Goal: Task Accomplishment & Management: Use online tool/utility

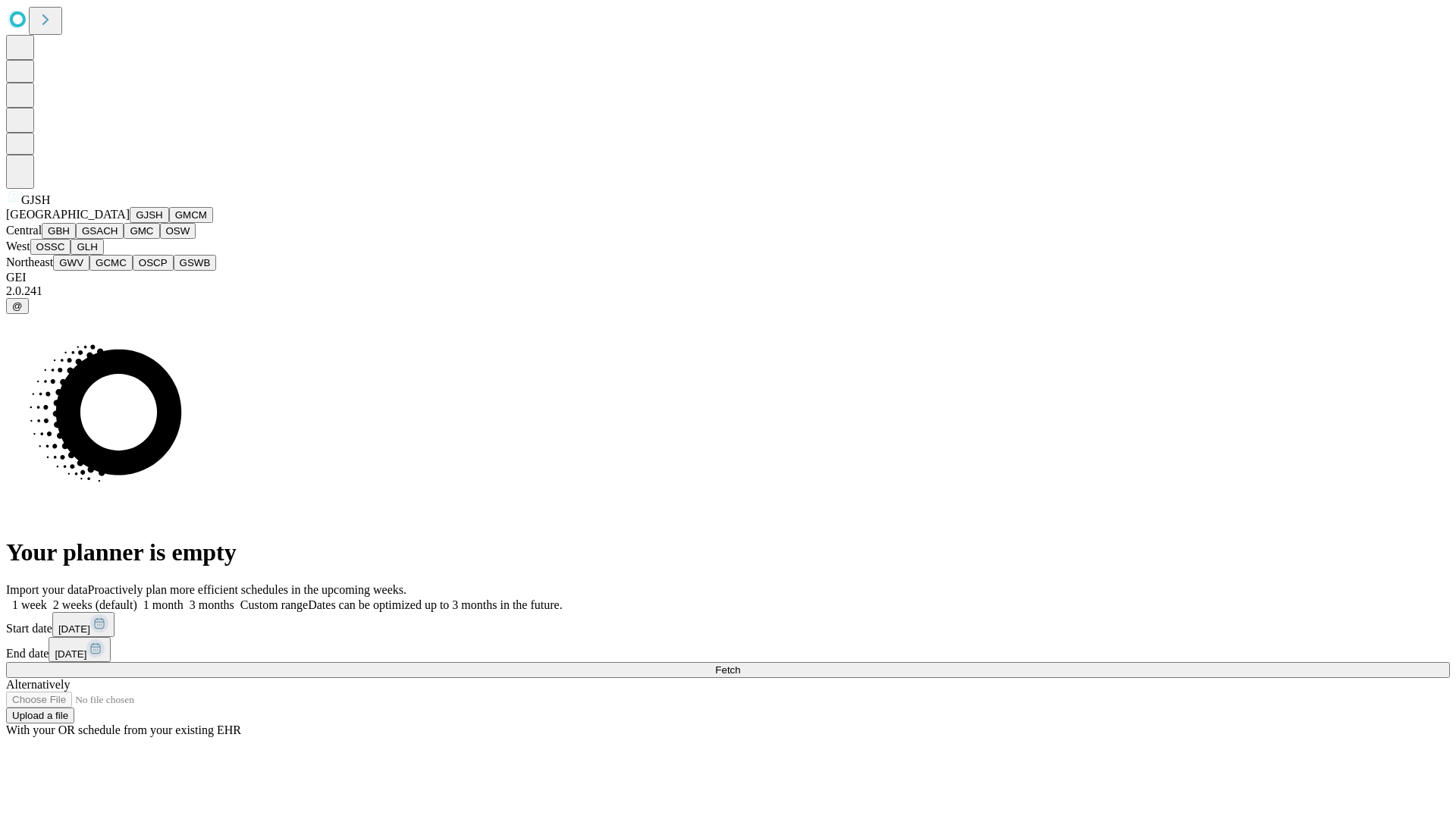
click at [129, 223] on button "GJSH" at bounding box center [148, 215] width 39 height 16
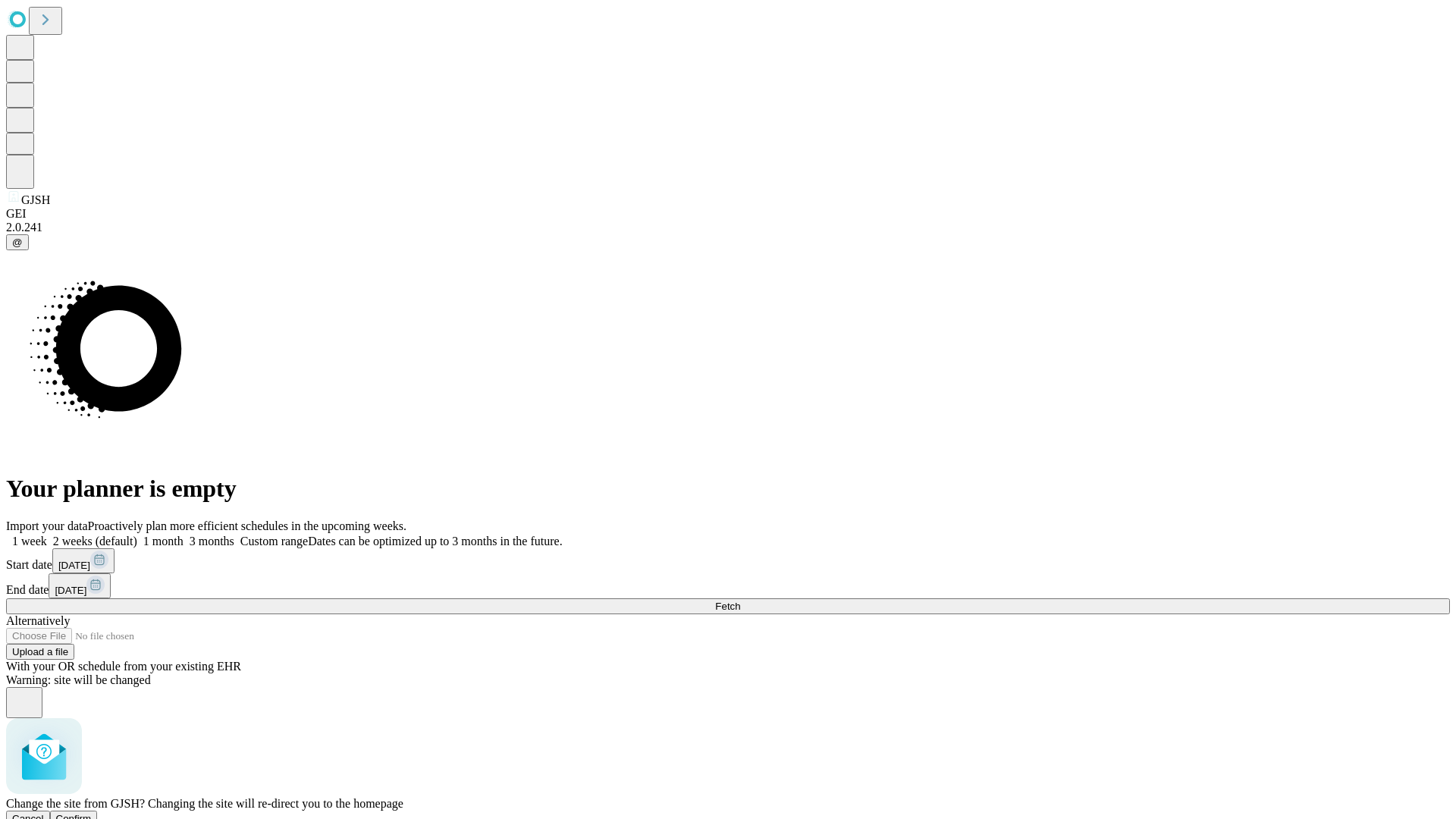
click at [91, 812] on span "Confirm" at bounding box center [73, 818] width 35 height 11
click at [137, 535] on label "2 weeks (default)" at bounding box center [91, 541] width 90 height 13
click at [740, 600] on span "Fetch" at bounding box center [728, 606] width 25 height 11
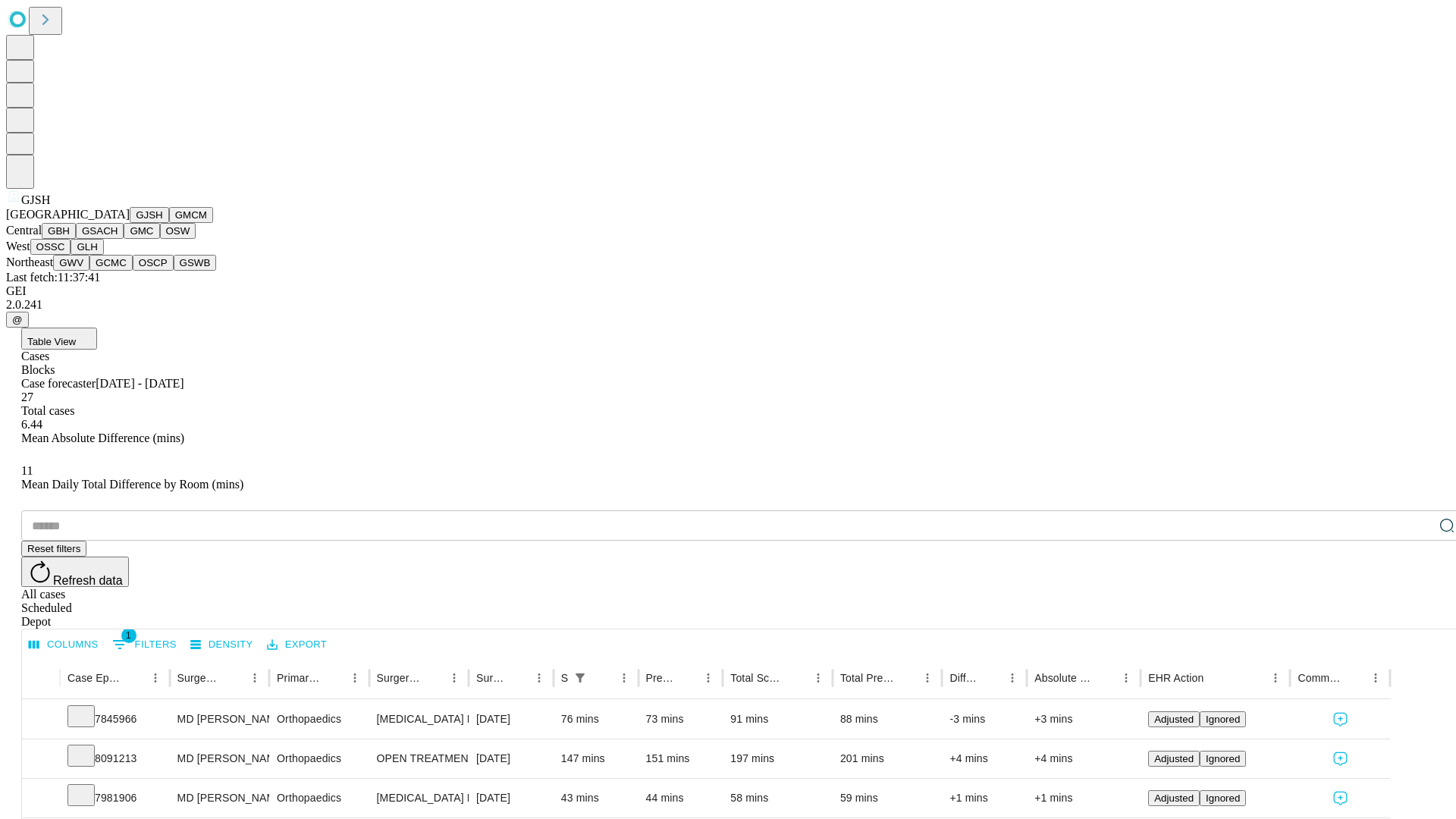
click at [169, 223] on button "GMCM" at bounding box center [191, 215] width 44 height 16
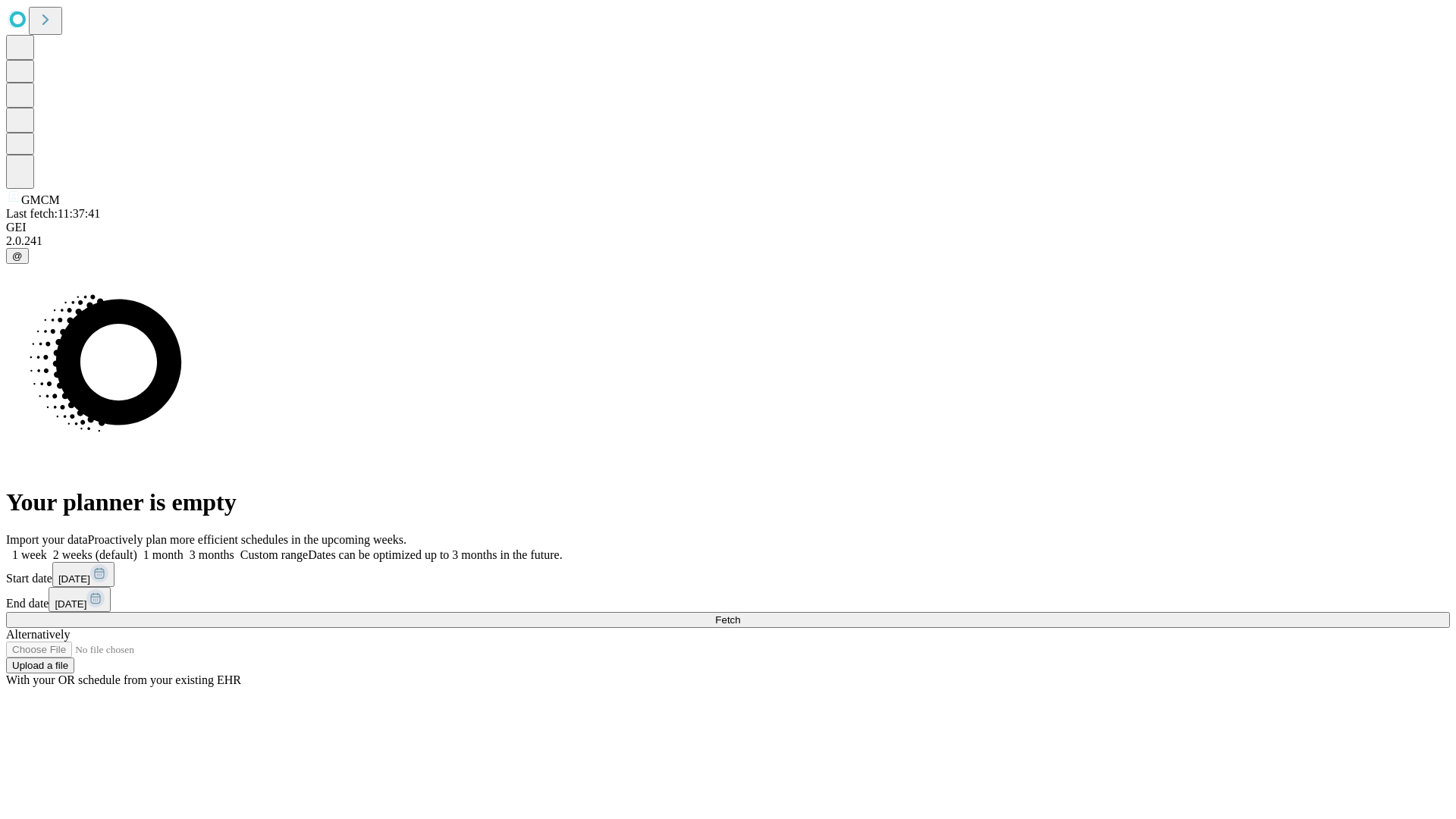
click at [137, 548] on label "2 weeks (default)" at bounding box center [91, 555] width 90 height 13
click at [740, 614] on span "Fetch" at bounding box center [728, 620] width 25 height 11
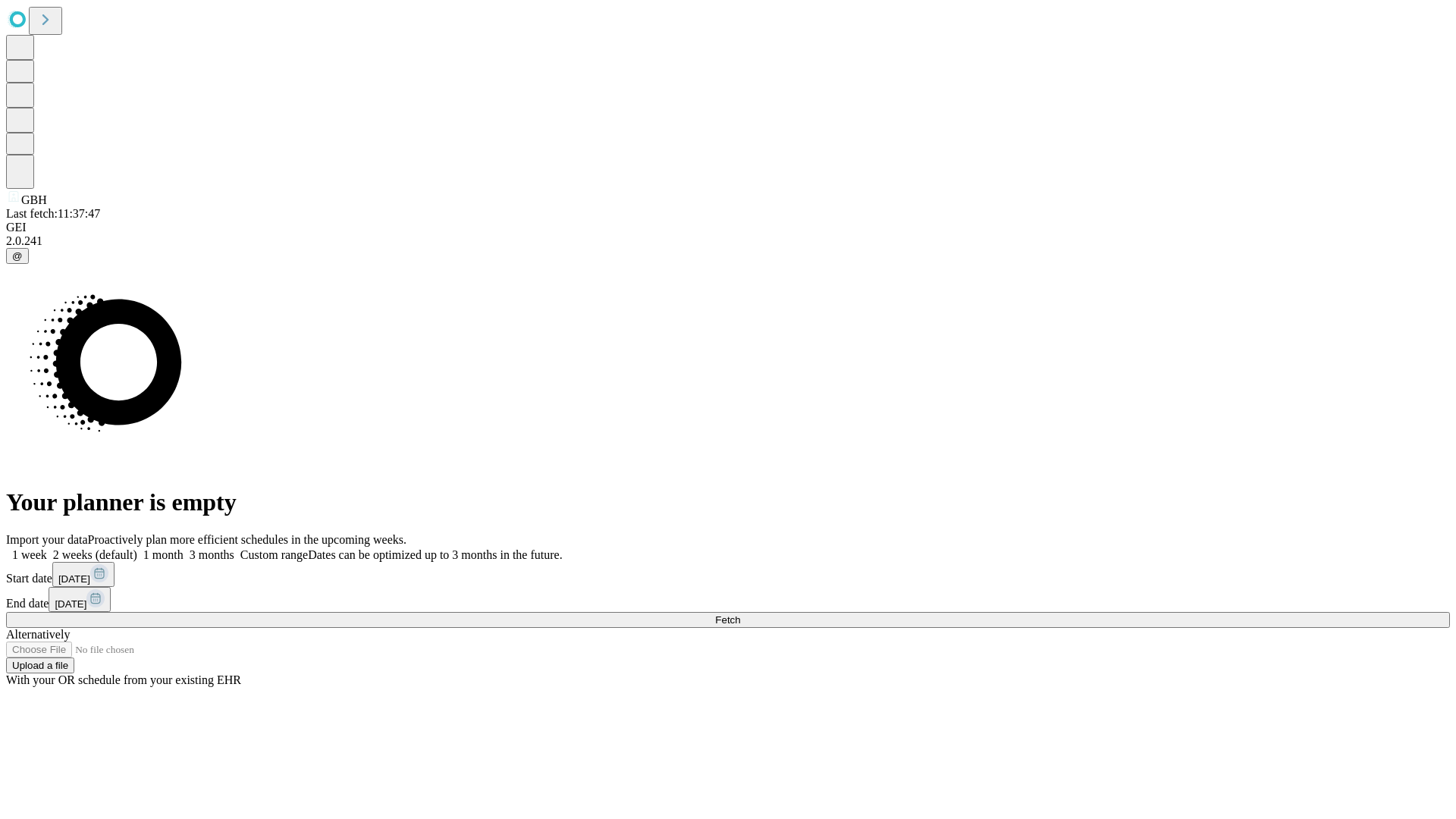
click at [137, 548] on label "2 weeks (default)" at bounding box center [91, 555] width 90 height 13
click at [740, 614] on span "Fetch" at bounding box center [728, 620] width 25 height 11
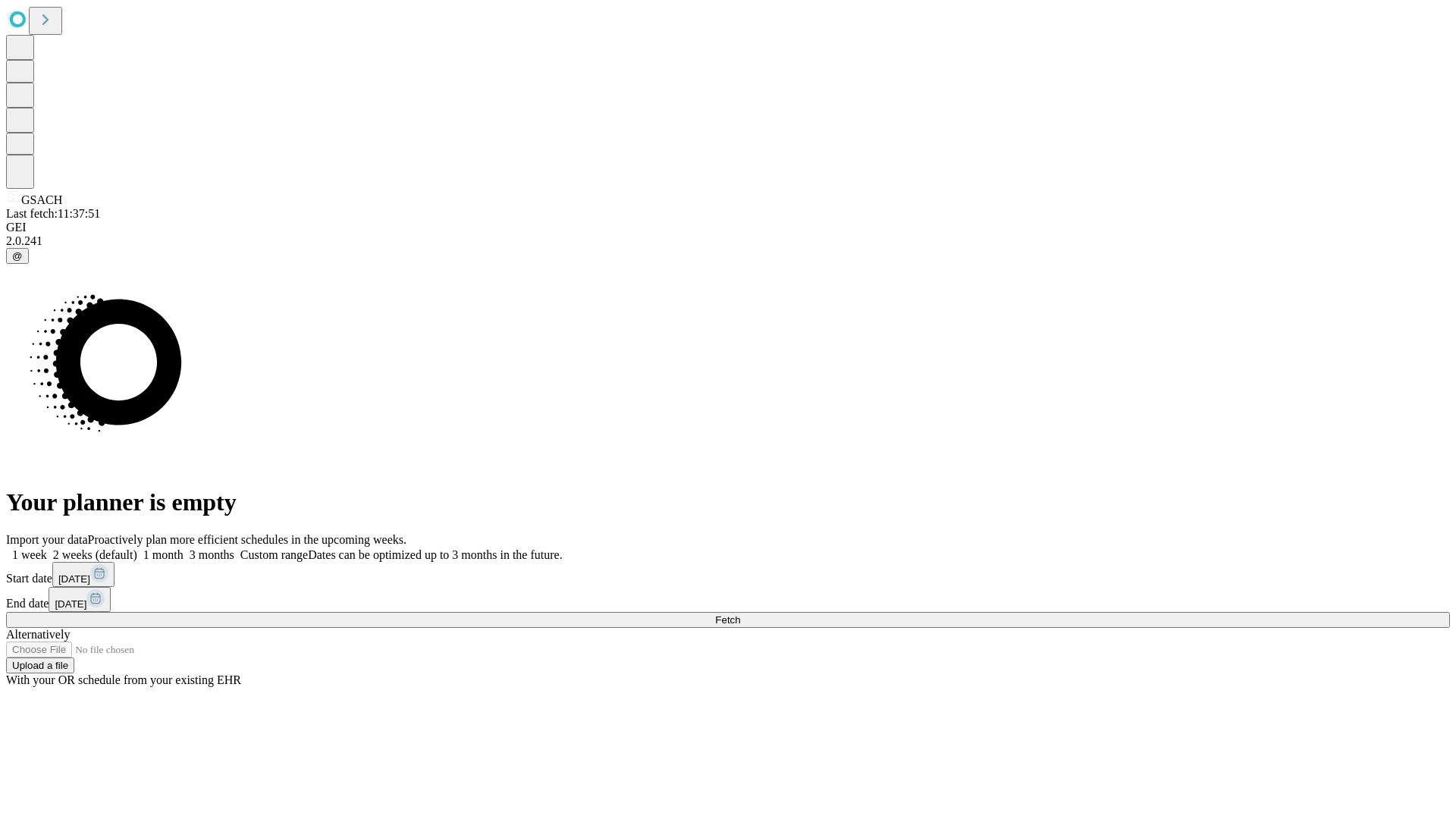
click at [137, 548] on label "2 weeks (default)" at bounding box center [91, 555] width 90 height 13
click at [740, 614] on span "Fetch" at bounding box center [728, 620] width 25 height 11
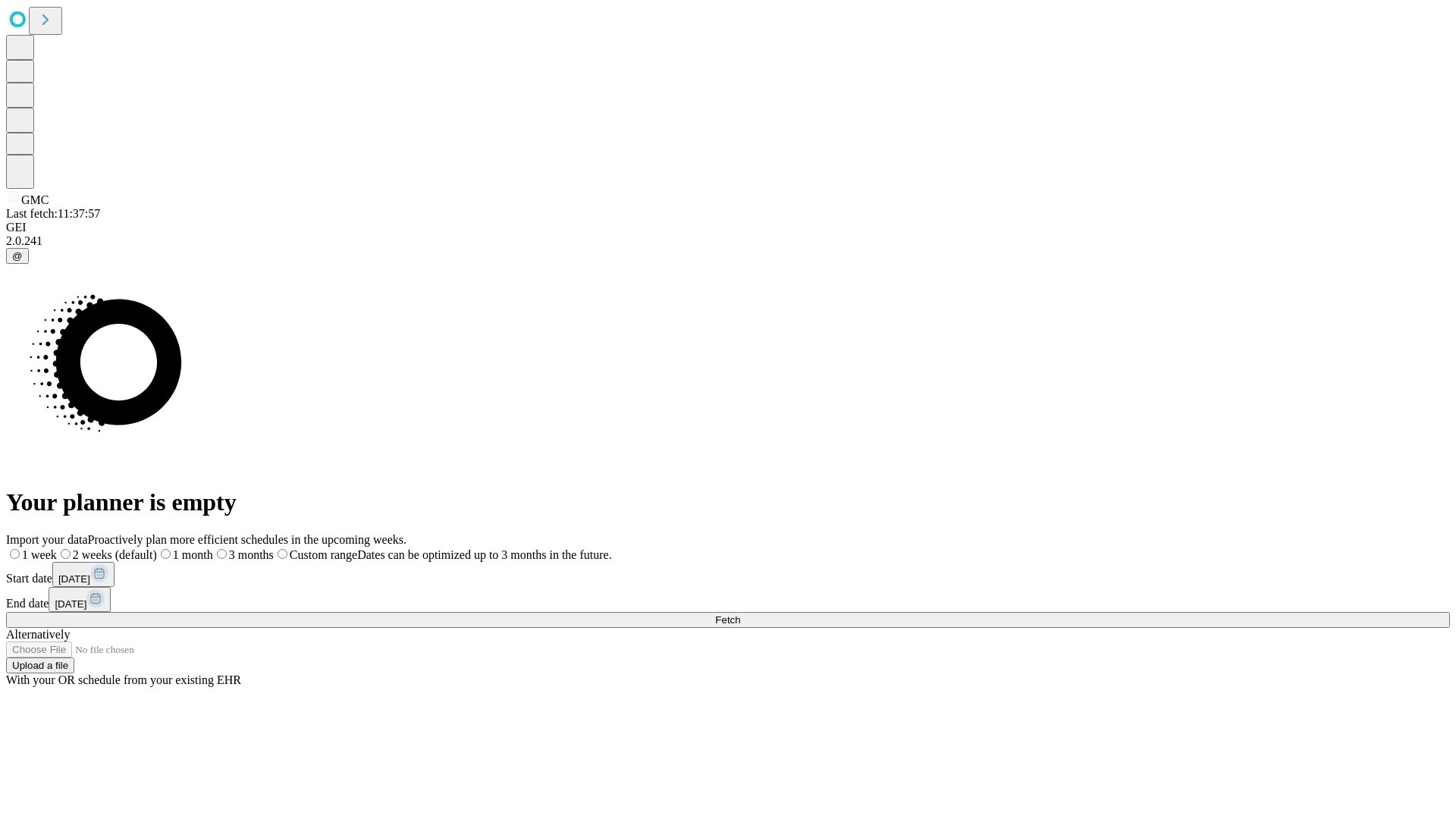
click at [157, 548] on label "2 weeks (default)" at bounding box center [107, 555] width 100 height 13
click at [740, 614] on span "Fetch" at bounding box center [728, 620] width 25 height 11
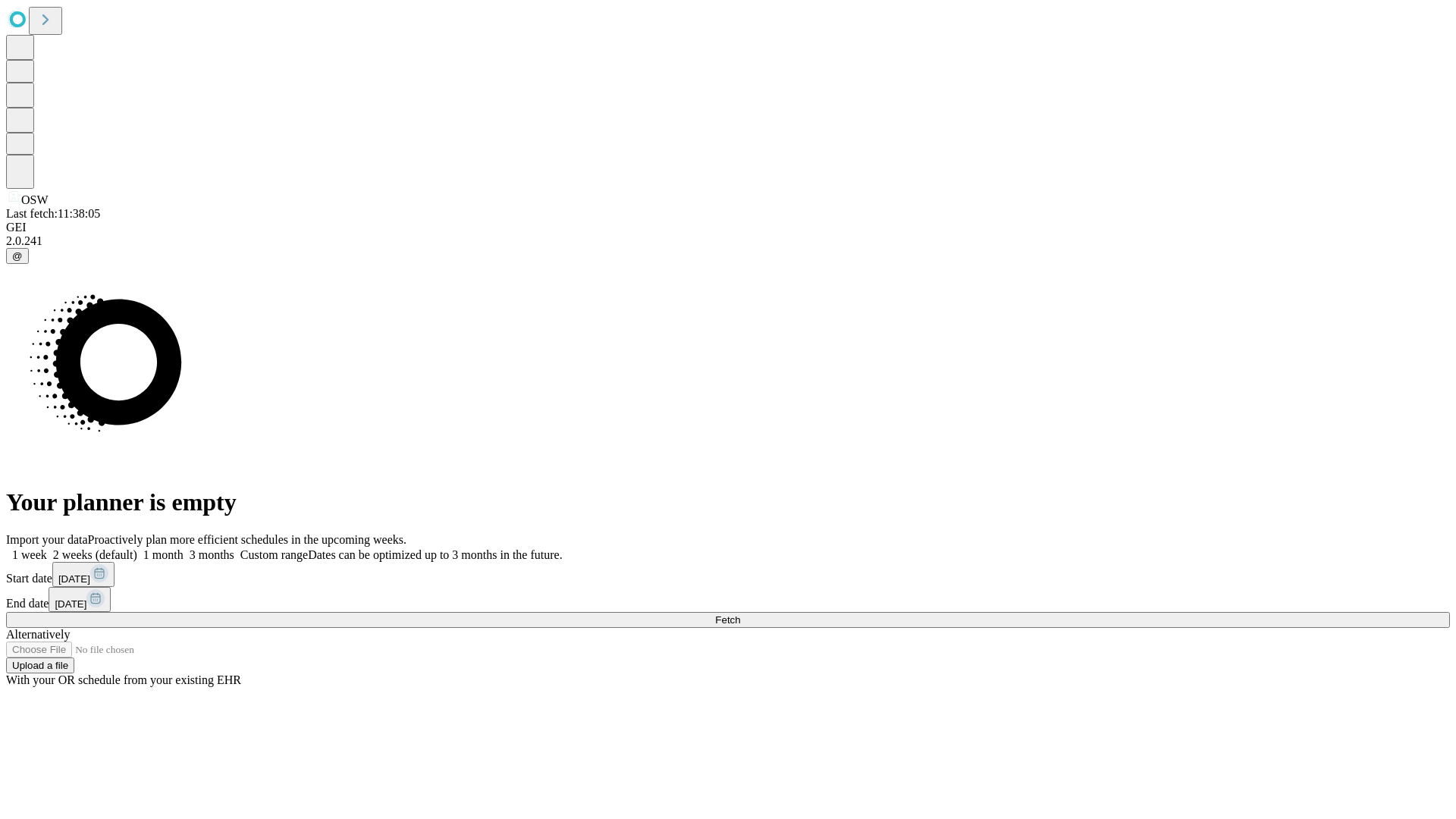
click at [137, 548] on label "2 weeks (default)" at bounding box center [91, 555] width 90 height 13
click at [740, 614] on span "Fetch" at bounding box center [728, 620] width 25 height 11
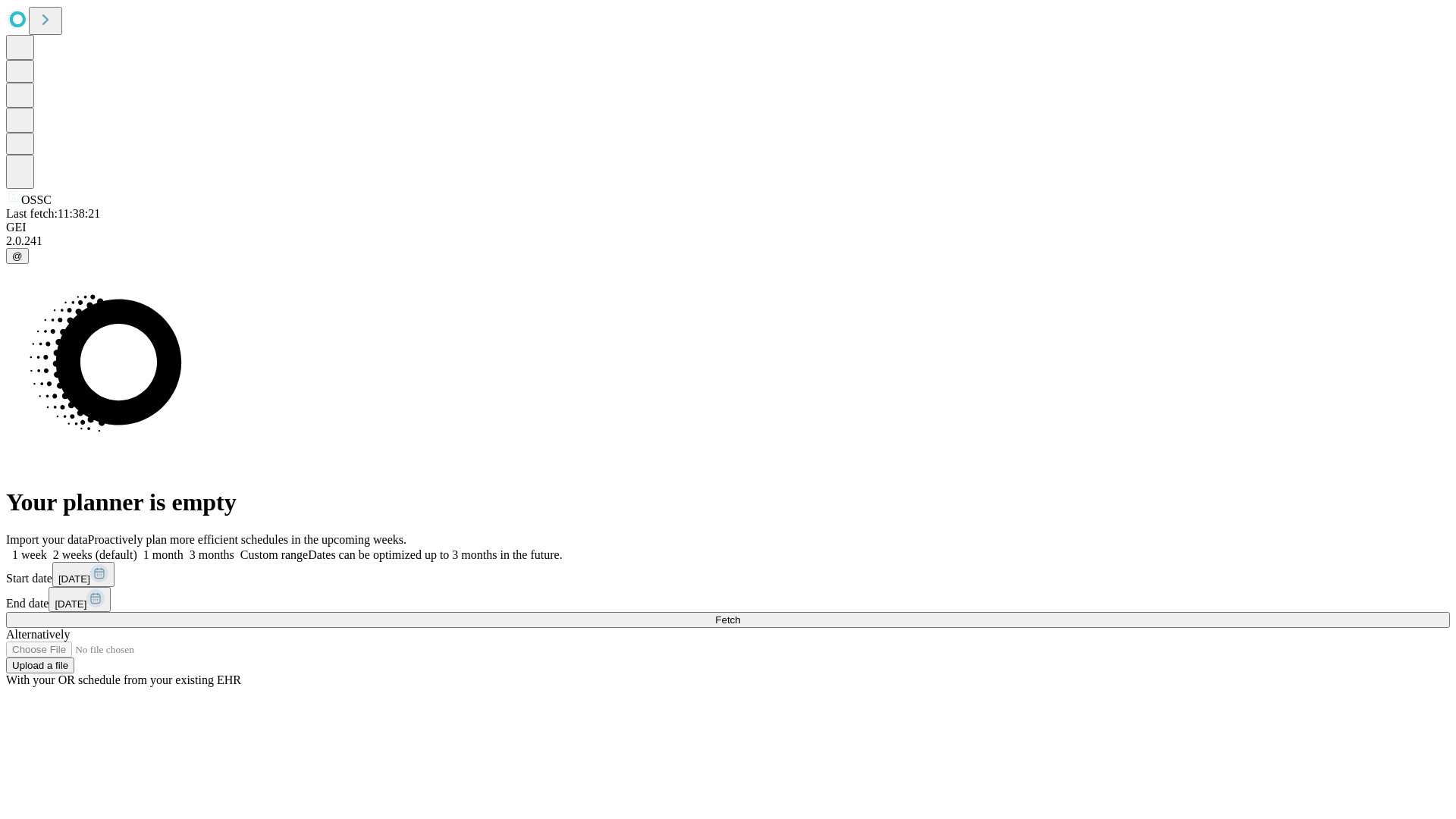
click at [137, 548] on label "2 weeks (default)" at bounding box center [91, 555] width 90 height 13
click at [740, 614] on span "Fetch" at bounding box center [728, 620] width 25 height 11
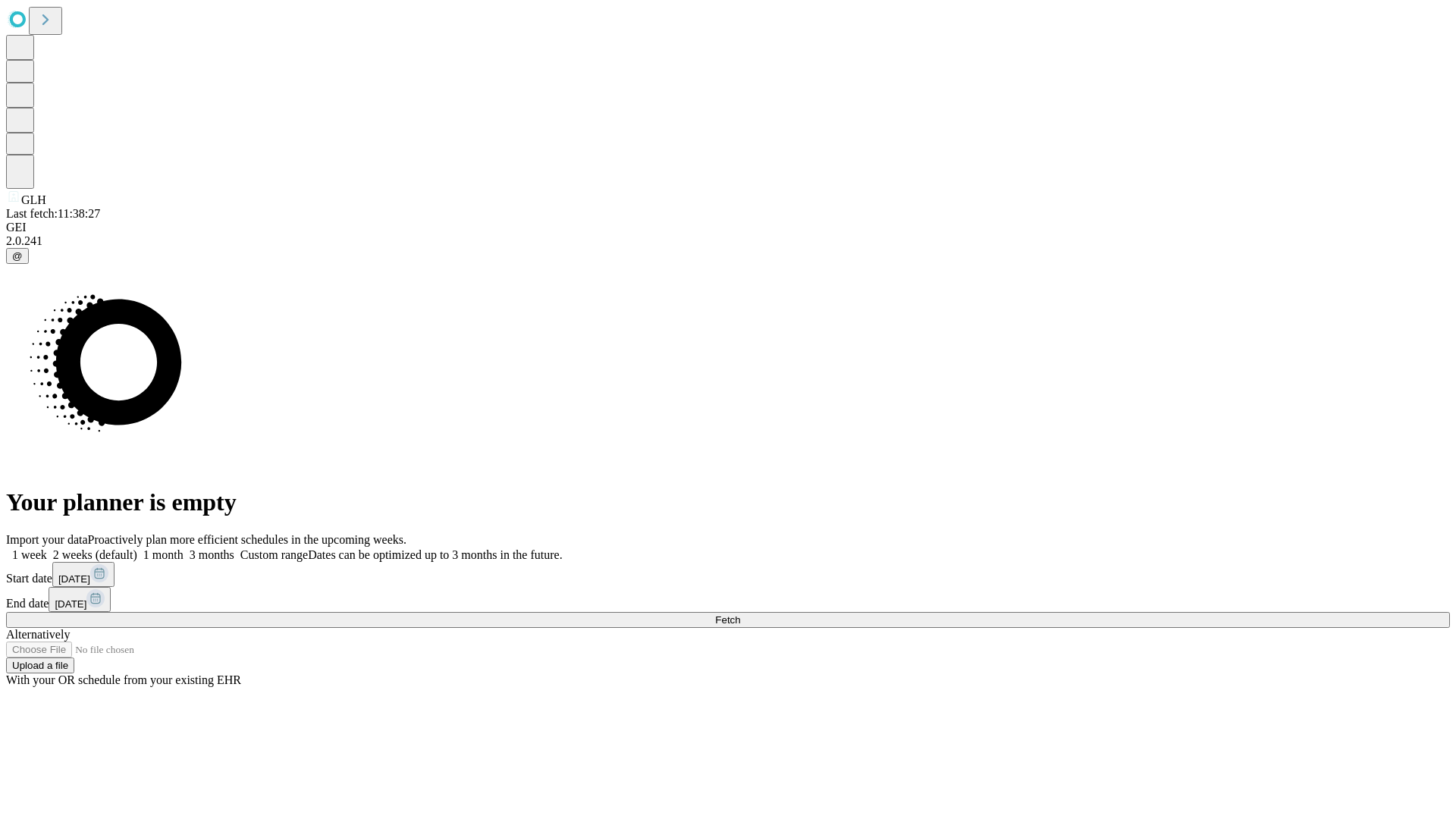
click at [137, 548] on label "2 weeks (default)" at bounding box center [91, 555] width 90 height 13
click at [740, 614] on span "Fetch" at bounding box center [728, 620] width 25 height 11
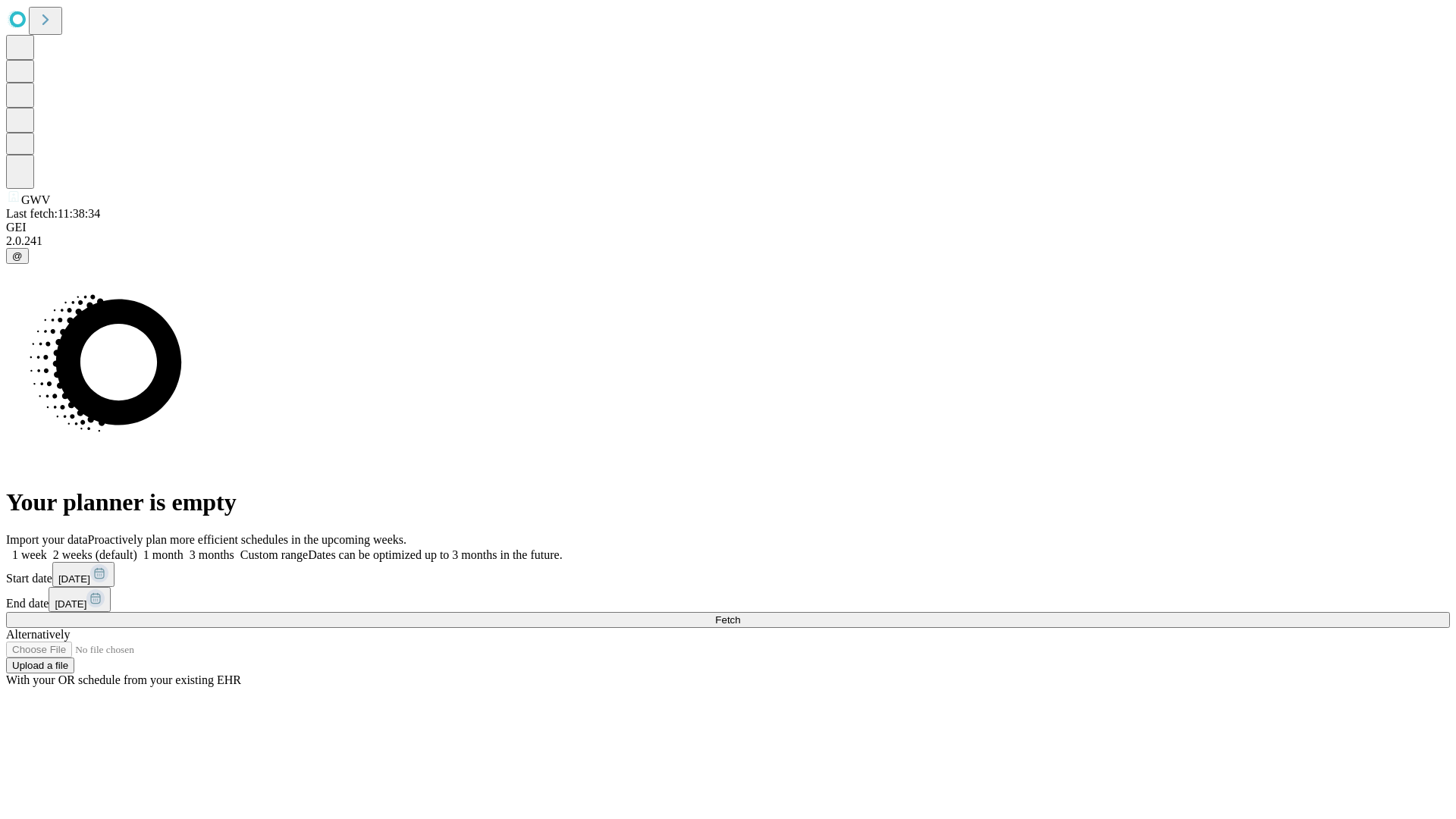
click at [740, 614] on span "Fetch" at bounding box center [728, 620] width 25 height 11
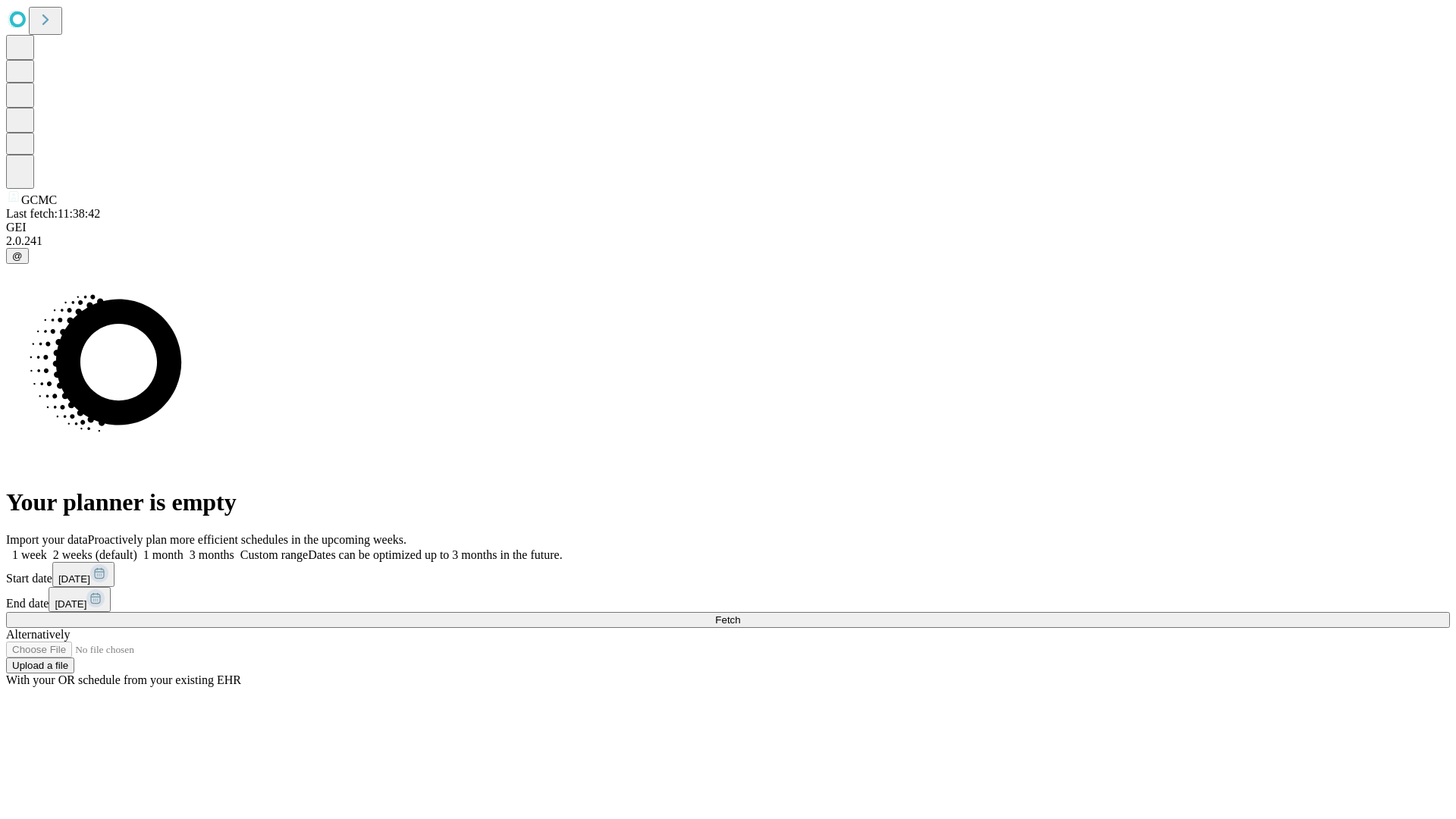
click at [137, 548] on label "2 weeks (default)" at bounding box center [91, 555] width 90 height 13
click at [740, 614] on span "Fetch" at bounding box center [728, 620] width 25 height 11
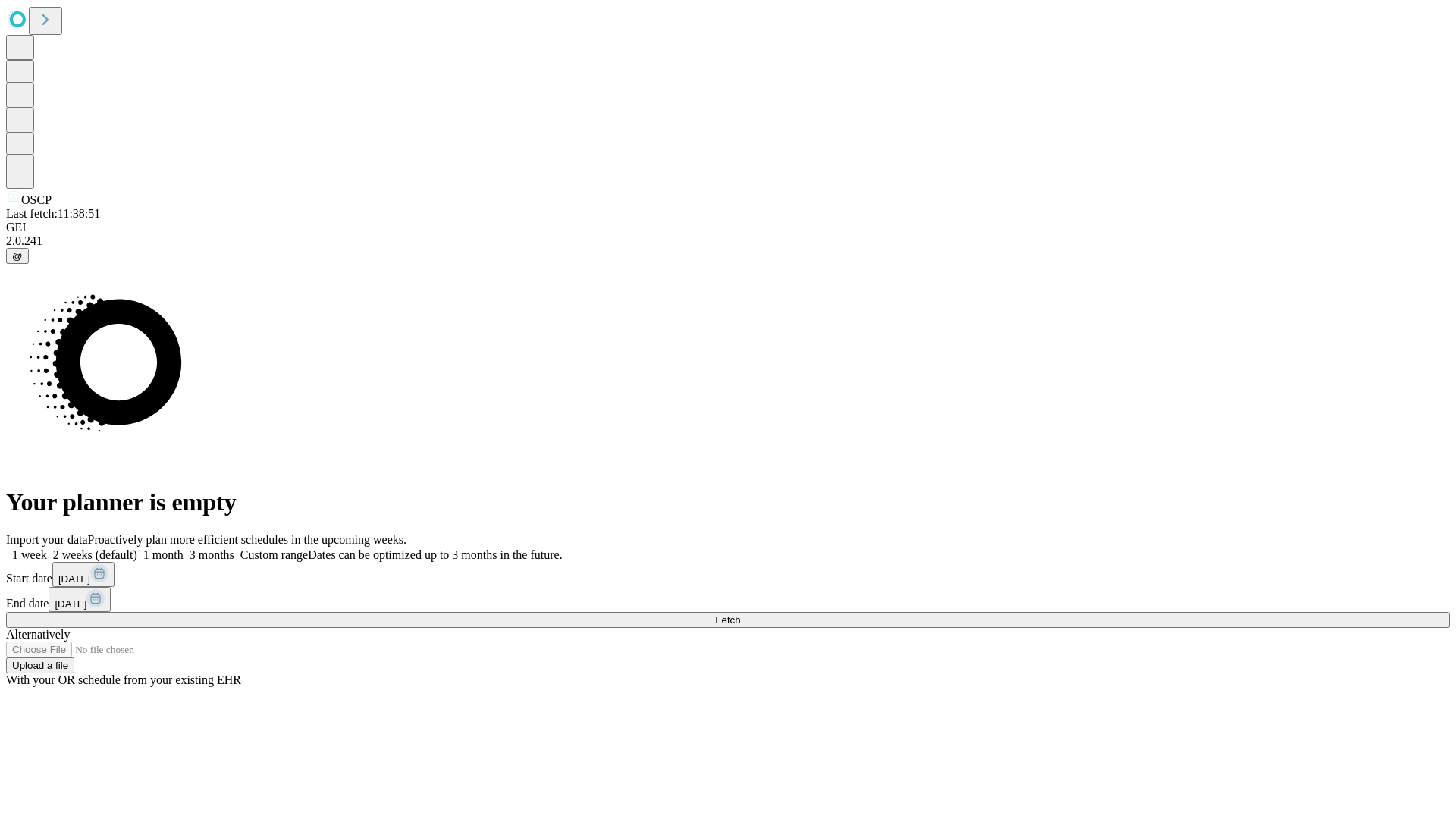
click at [740, 614] on span "Fetch" at bounding box center [728, 620] width 25 height 11
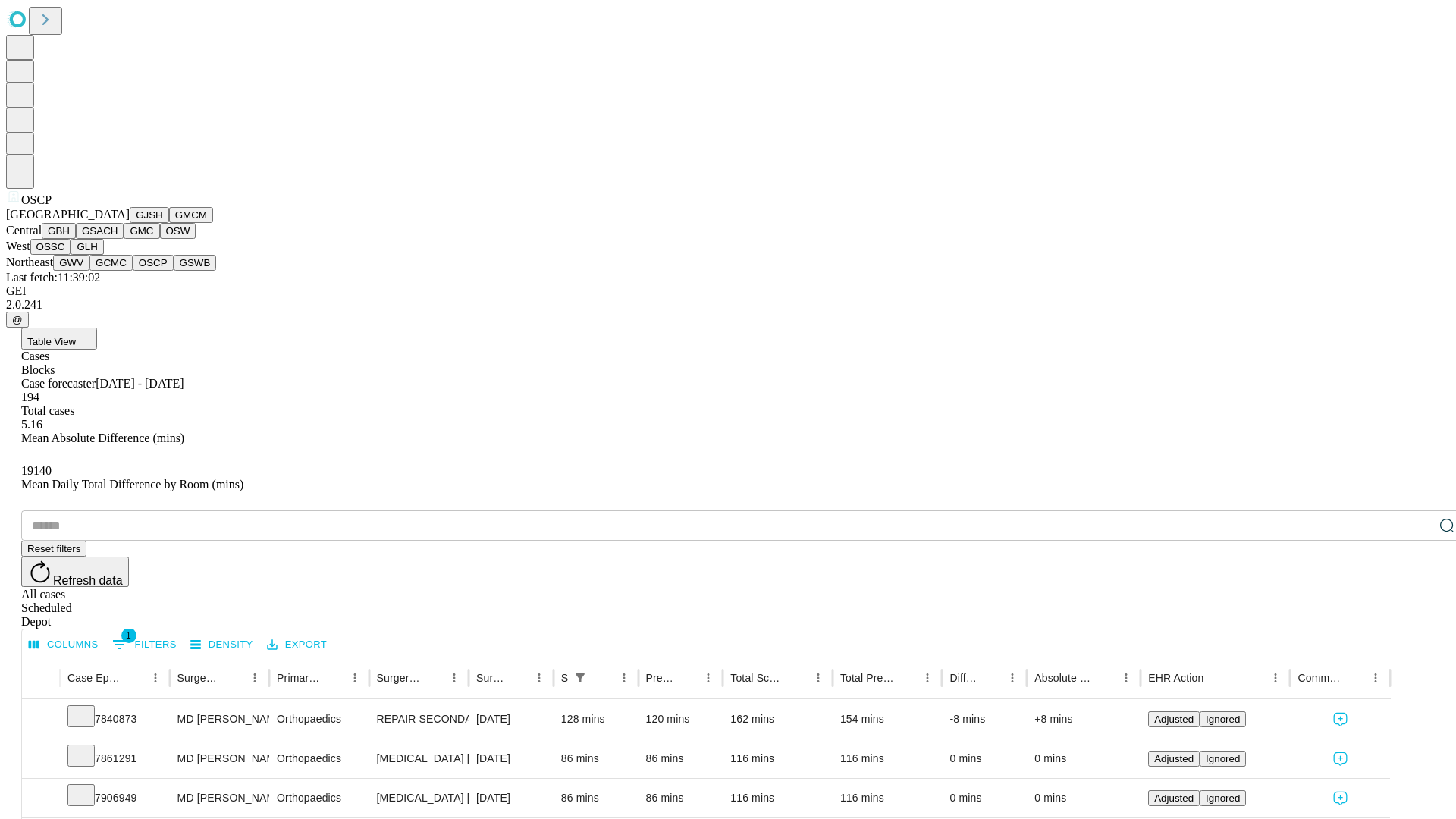
click at [174, 271] on button "GSWB" at bounding box center [195, 263] width 43 height 16
